Goal: Task Accomplishment & Management: Use online tool/utility

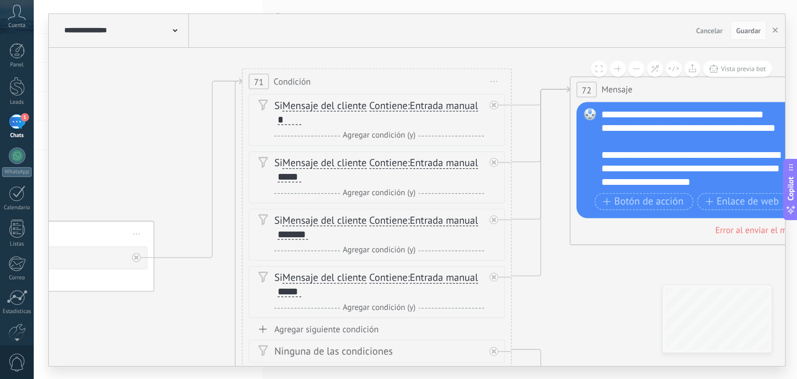
drag, startPoint x: 254, startPoint y: 64, endPoint x: 450, endPoint y: 42, distance: 197.5
click at [450, 42] on div "**********" at bounding box center [417, 190] width 737 height 352
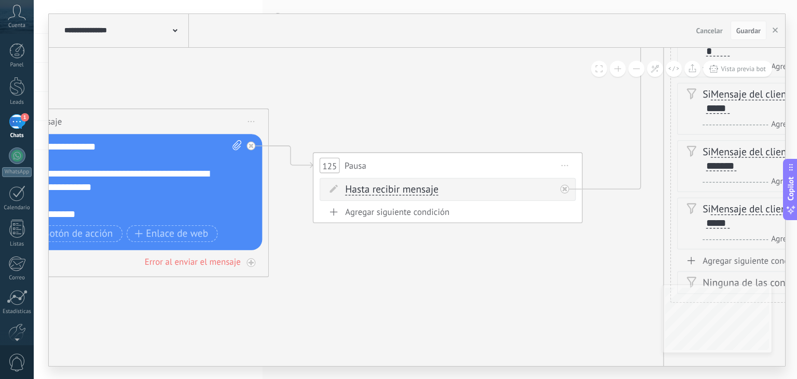
drag, startPoint x: 109, startPoint y: 140, endPoint x: 537, endPoint y: 71, distance: 433.9
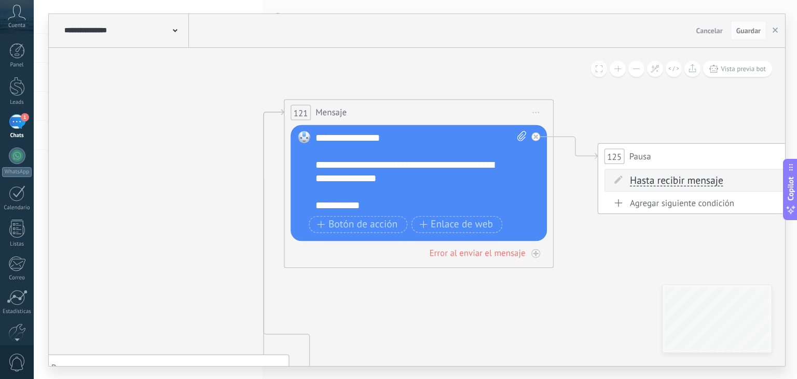
drag, startPoint x: 343, startPoint y: 291, endPoint x: 617, endPoint y: 280, distance: 273.8
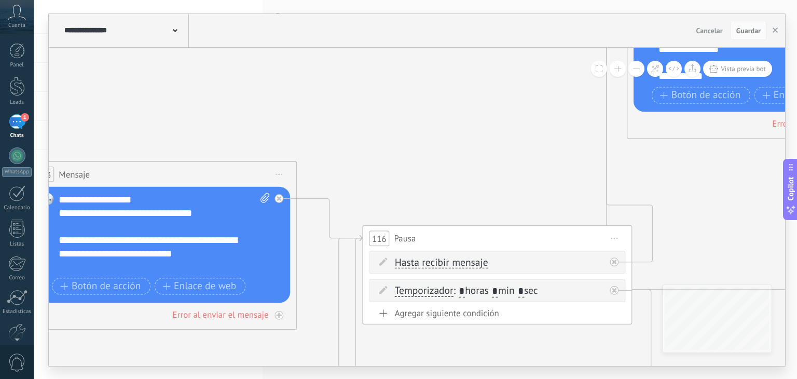
drag, startPoint x: 216, startPoint y: 257, endPoint x: 518, endPoint y: 131, distance: 327.0
click at [560, 128] on icon at bounding box center [243, 272] width 4845 height 1841
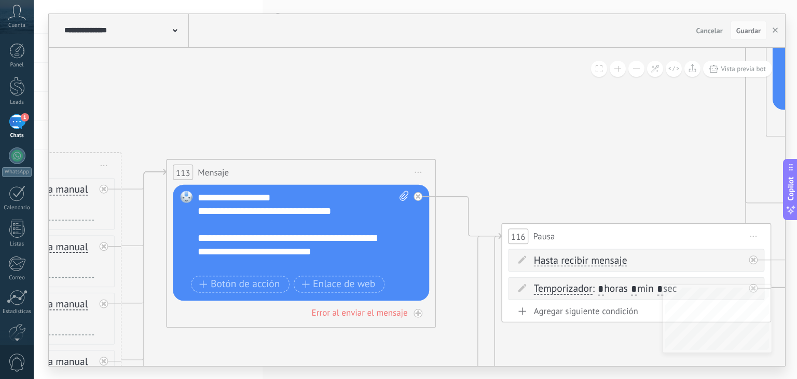
drag, startPoint x: 370, startPoint y: 132, endPoint x: 508, endPoint y: 130, distance: 138.6
click at [508, 130] on icon at bounding box center [382, 269] width 4845 height 1841
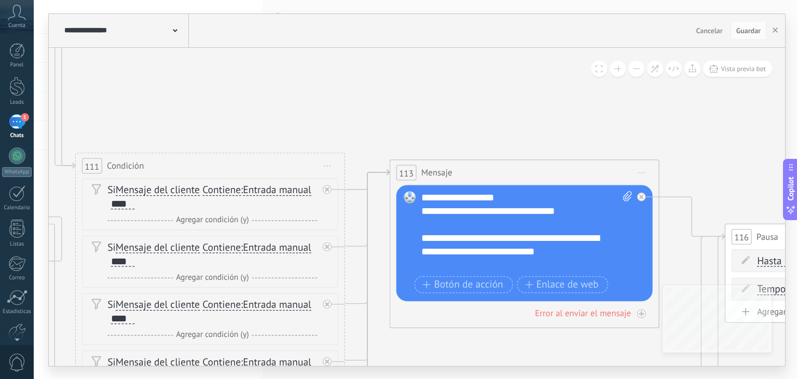
drag, startPoint x: 275, startPoint y: 132, endPoint x: 498, endPoint y: 132, distance: 223.3
click at [498, 132] on icon at bounding box center [605, 270] width 4845 height 1841
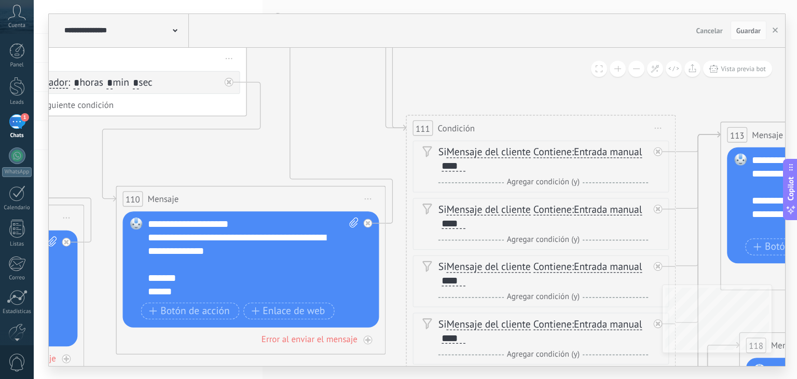
drag, startPoint x: 136, startPoint y: 131, endPoint x: 465, endPoint y: 93, distance: 331.9
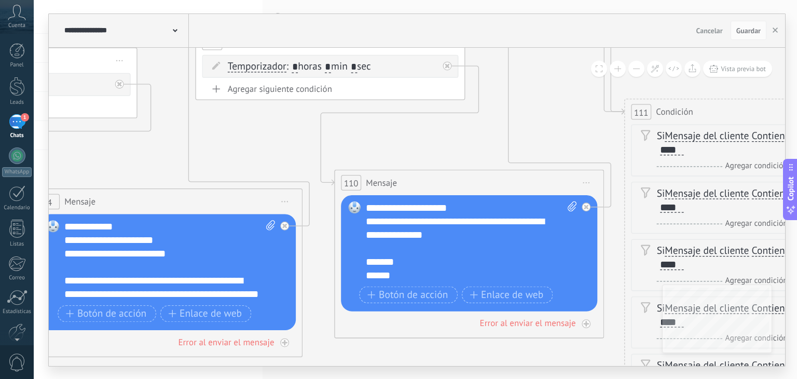
drag, startPoint x: 191, startPoint y: 158, endPoint x: 303, endPoint y: 148, distance: 112.6
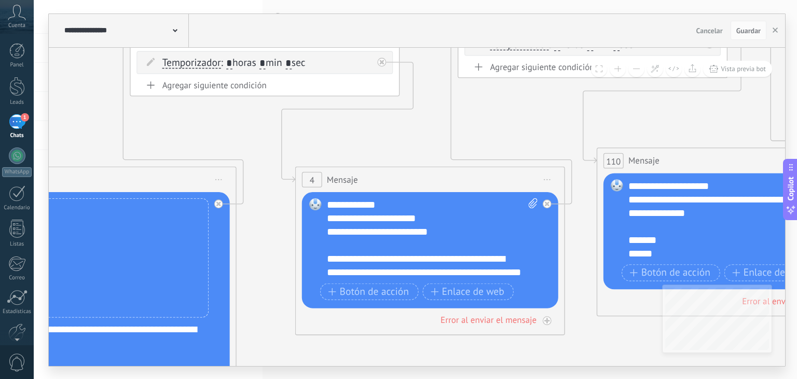
drag, startPoint x: 148, startPoint y: 159, endPoint x: 408, endPoint y: 138, distance: 261.0
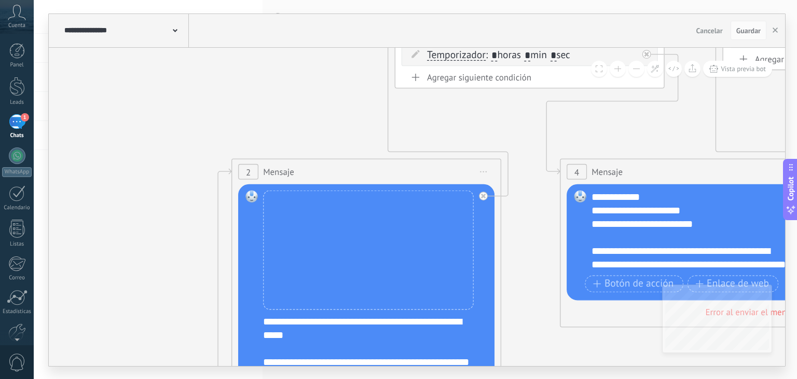
drag, startPoint x: 199, startPoint y: 132, endPoint x: 464, endPoint y: 125, distance: 264.9
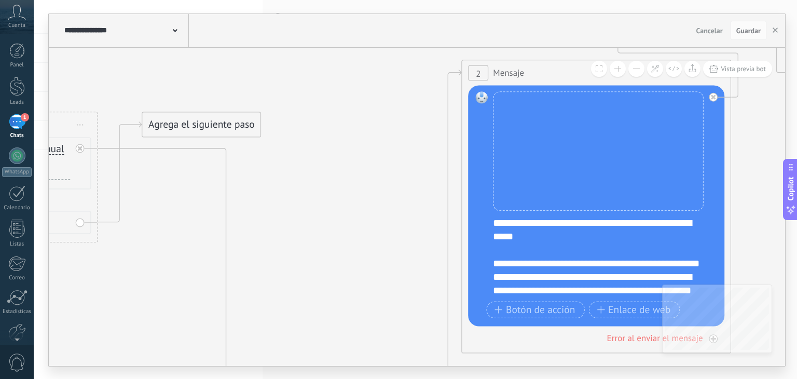
drag, startPoint x: 186, startPoint y: 168, endPoint x: 419, endPoint y: 67, distance: 253.3
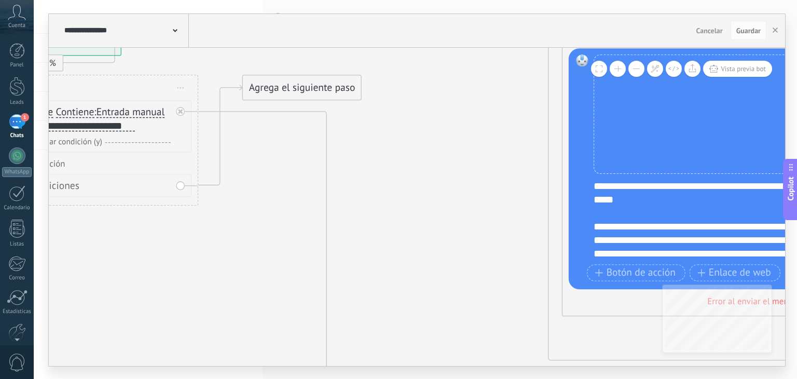
drag, startPoint x: 286, startPoint y: 205, endPoint x: 403, endPoint y: 161, distance: 125.2
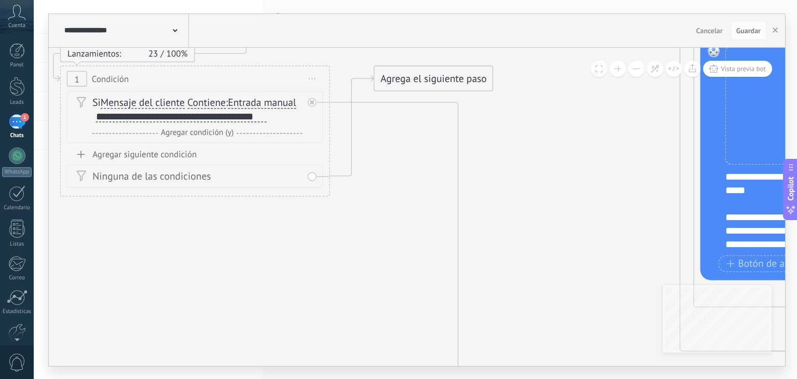
drag, startPoint x: 222, startPoint y: 243, endPoint x: 348, endPoint y: 247, distance: 125.7
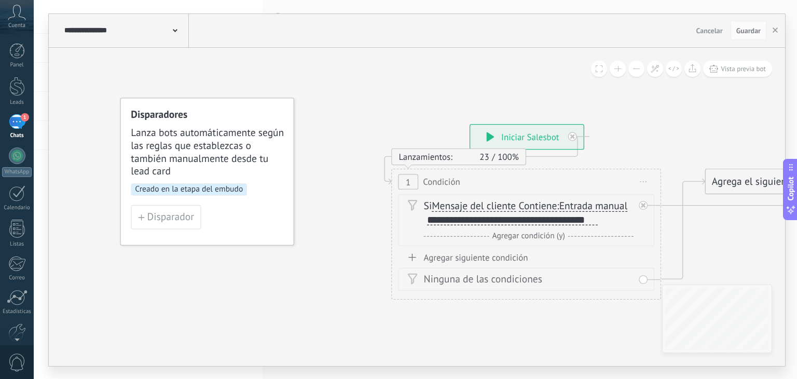
drag, startPoint x: 168, startPoint y: 270, endPoint x: 438, endPoint y: 353, distance: 282.3
click at [469, 366] on div "**********" at bounding box center [416, 189] width 764 height 379
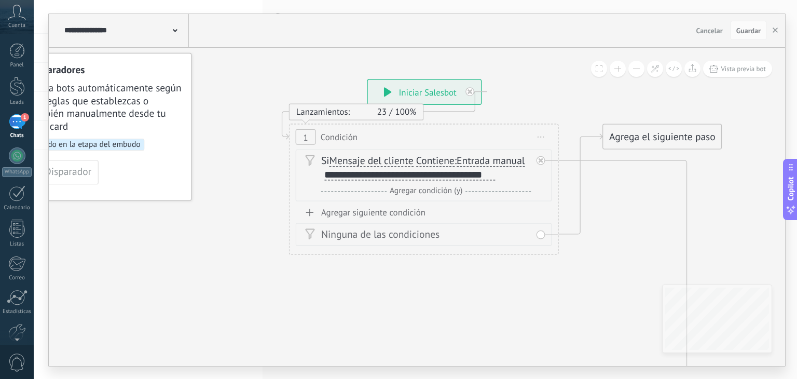
drag, startPoint x: 387, startPoint y: 320, endPoint x: 344, endPoint y: 235, distance: 95.9
click at [409, 175] on div "**********" at bounding box center [409, 175] width 171 height 10
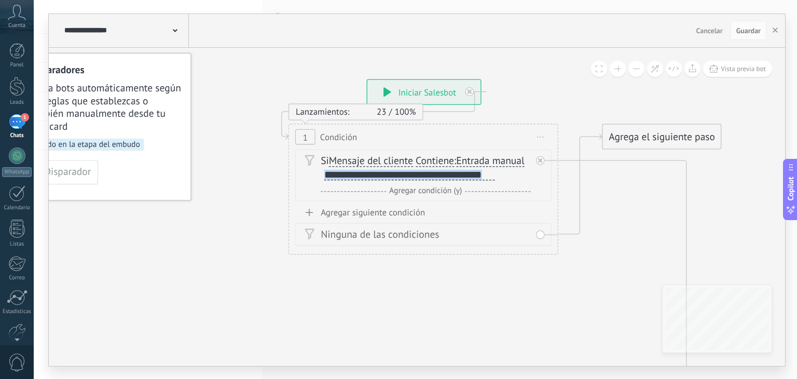
copy div "**********"
click at [749, 36] on button "Guardar" at bounding box center [749, 31] width 36 height 20
click at [748, 32] on span "Guardar" at bounding box center [749, 30] width 24 height 7
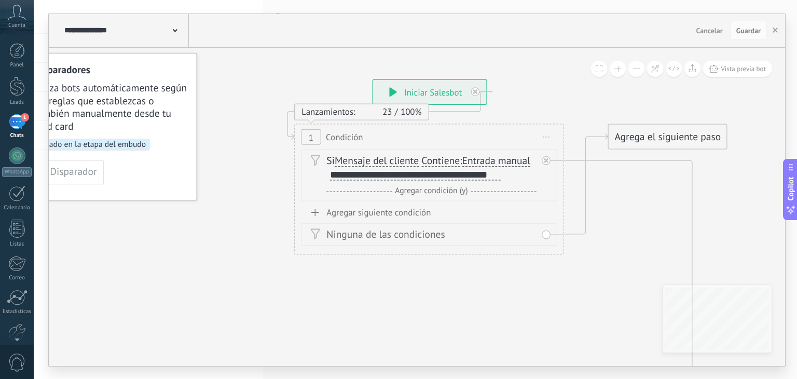
drag, startPoint x: 194, startPoint y: 234, endPoint x: 285, endPoint y: 228, distance: 91.6
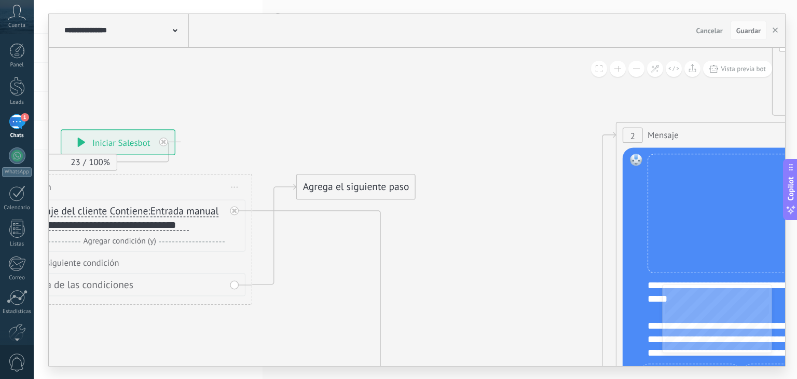
drag, startPoint x: 723, startPoint y: 216, endPoint x: 328, endPoint y: 267, distance: 398.4
click at [750, 29] on span "Guardar" at bounding box center [749, 30] width 24 height 7
click at [19, 133] on div "Chats" at bounding box center [17, 135] width 30 height 7
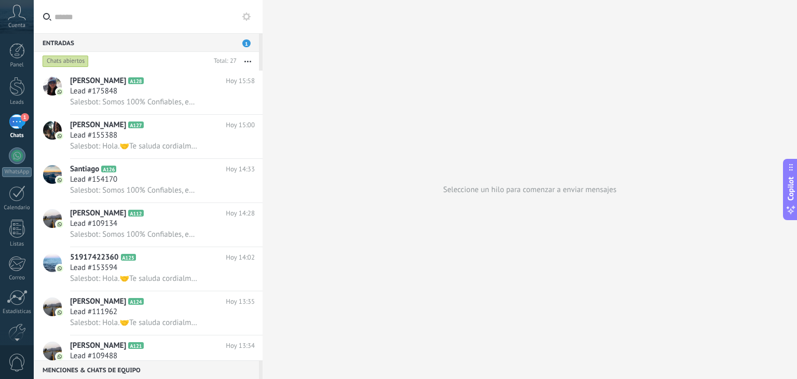
click at [246, 16] on icon at bounding box center [246, 16] width 8 height 8
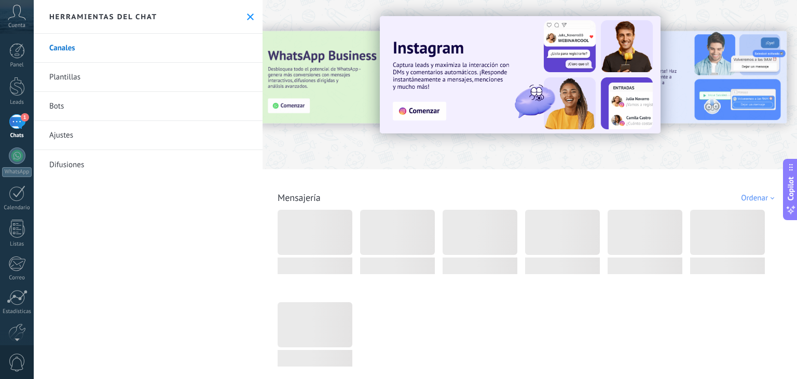
click at [186, 98] on link "Bots" at bounding box center [148, 106] width 229 height 29
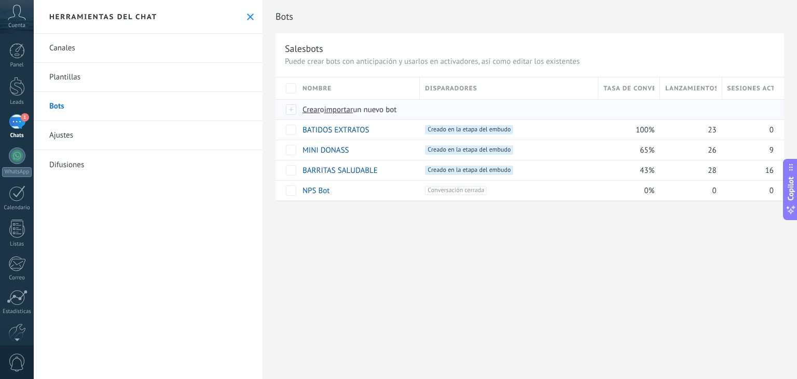
click at [346, 111] on span "importar" at bounding box center [338, 110] width 29 height 10
click at [0, 0] on input "importar un nuevo bot" at bounding box center [0, 0] width 0 height 0
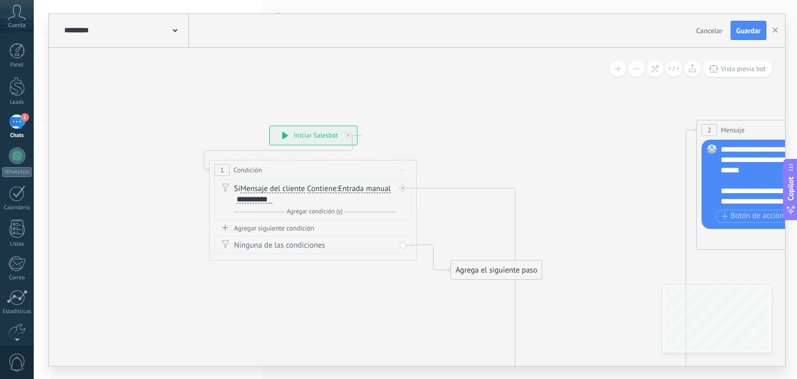
click at [268, 200] on div "**********" at bounding box center [255, 199] width 36 height 8
click at [746, 29] on span "Guardar" at bounding box center [749, 30] width 24 height 7
